Goal: Navigation & Orientation: Find specific page/section

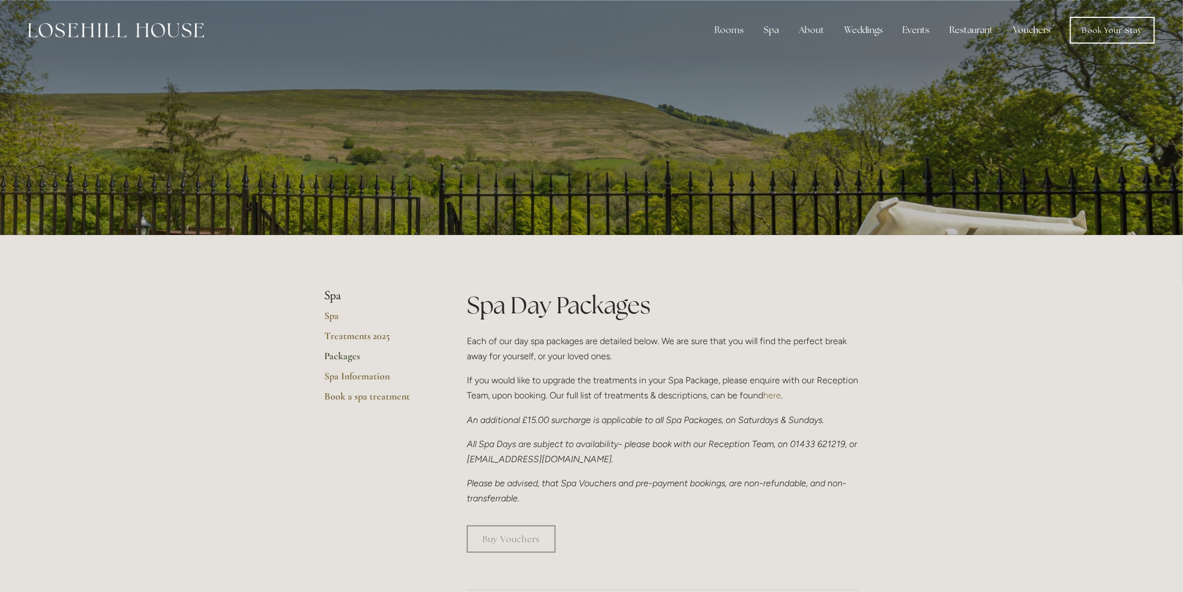
click at [1025, 29] on link "Vouchers" at bounding box center [1032, 30] width 55 height 22
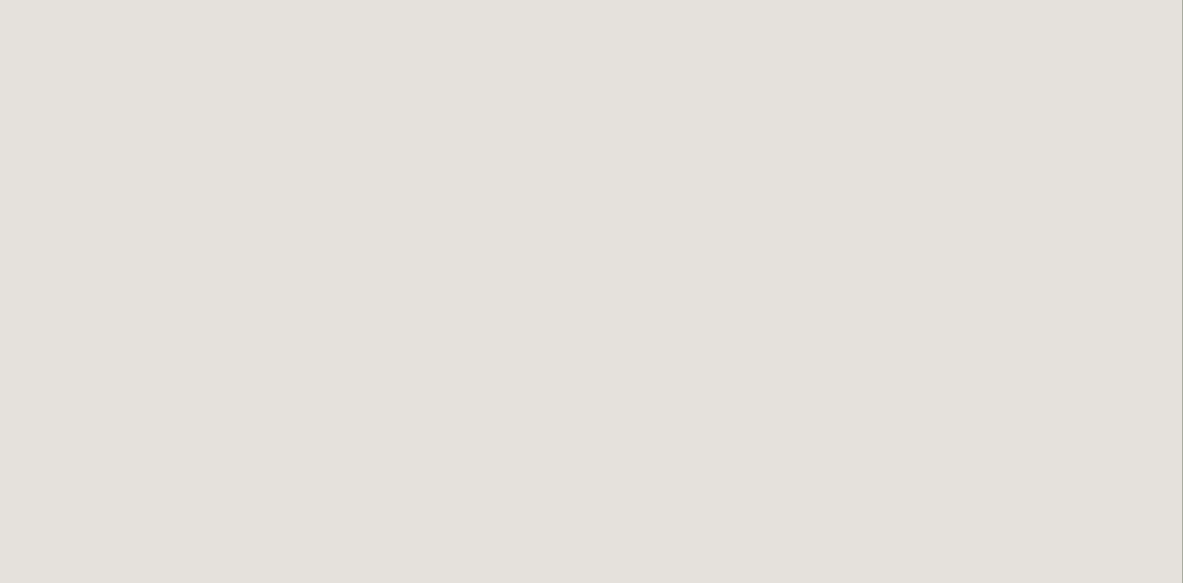
scroll to position [422, 0]
drag, startPoint x: 438, startPoint y: 4, endPoint x: 713, endPoint y: 163, distance: 317.4
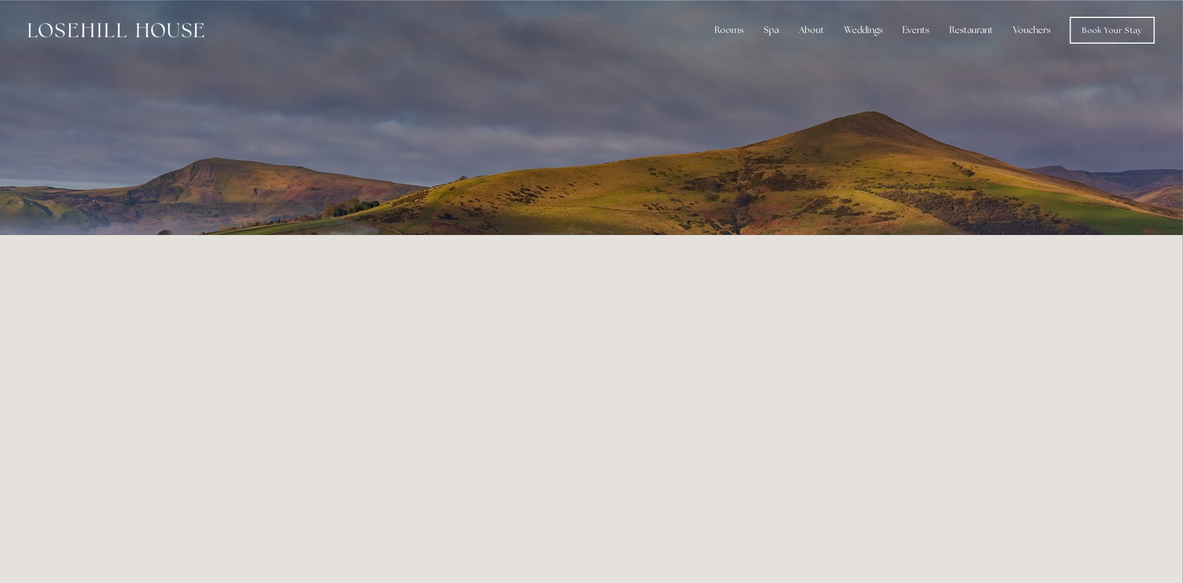
scroll to position [0, 9]
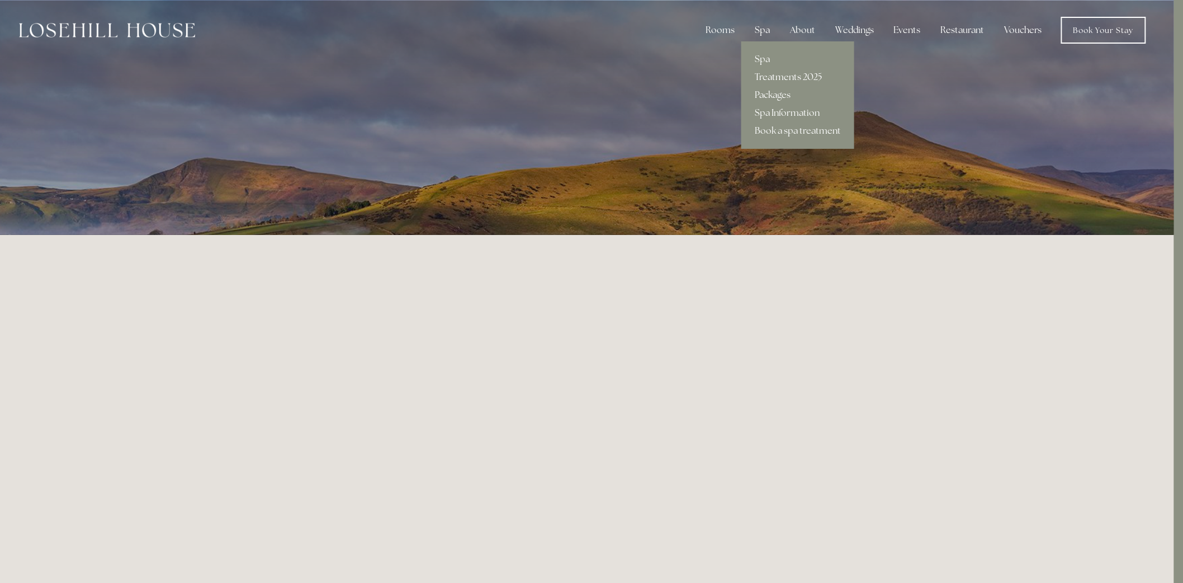
click at [767, 70] on link "Treatments 2025" at bounding box center [797, 77] width 113 height 18
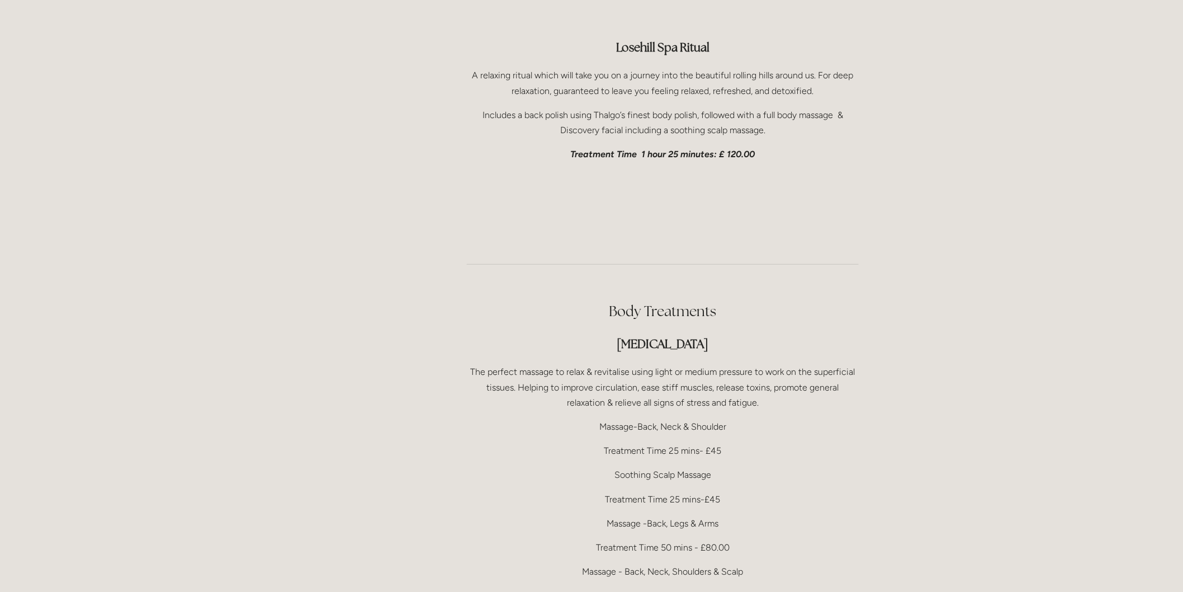
scroll to position [1926, 0]
